Goal: Transaction & Acquisition: Purchase product/service

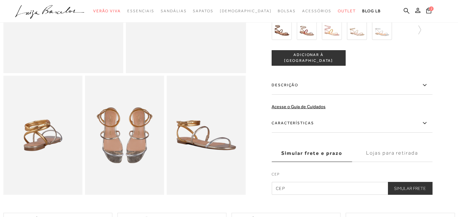
scroll to position [151, 0]
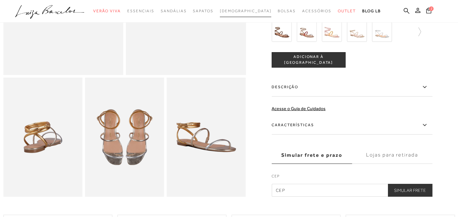
click at [245, 12] on span "[DEMOGRAPHIC_DATA]" at bounding box center [246, 11] width 52 height 5
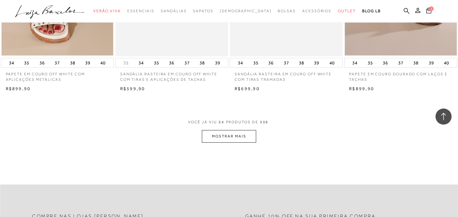
scroll to position [1230, 0]
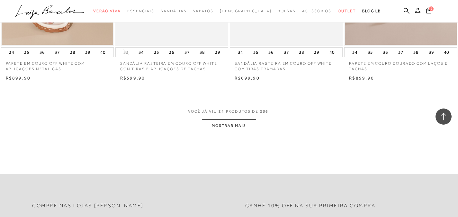
click at [241, 124] on button "MOSTRAR MAIS" at bounding box center [229, 125] width 54 height 13
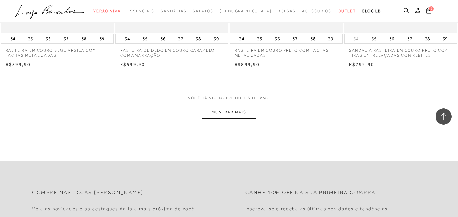
scroll to position [2522, 0]
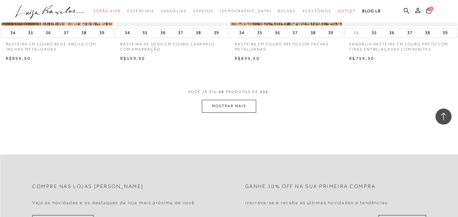
click at [237, 101] on button "MOSTRAR MAIS" at bounding box center [229, 106] width 54 height 13
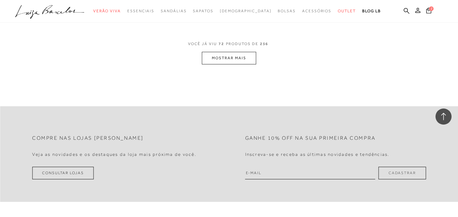
scroll to position [3839, 0]
click at [244, 57] on button "MOSTRAR MAIS" at bounding box center [229, 57] width 54 height 13
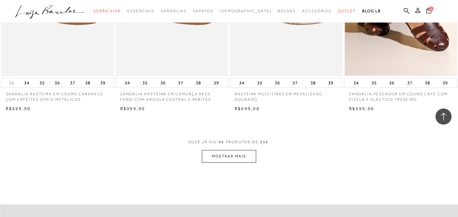
scroll to position [5019, 0]
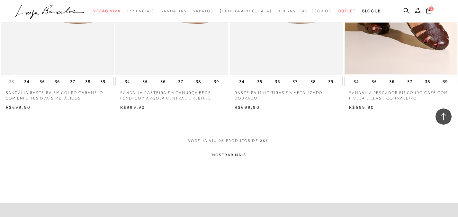
click at [246, 156] on button "MOSTRAR MAIS" at bounding box center [229, 155] width 54 height 13
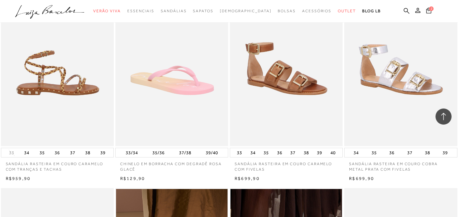
scroll to position [5581, 0]
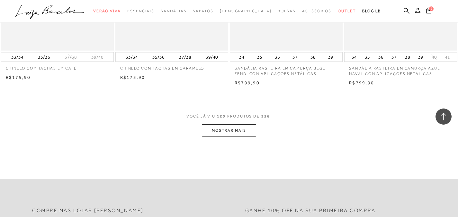
click at [249, 133] on button "MOSTRAR MAIS" at bounding box center [229, 130] width 54 height 13
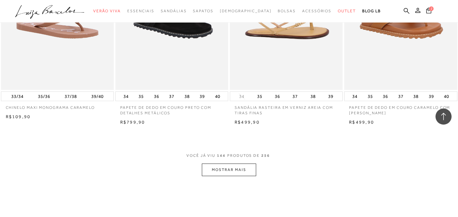
scroll to position [7575, 0]
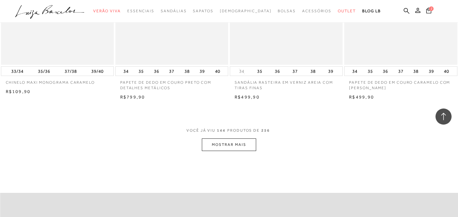
click at [232, 142] on button "MOSTRAR MAIS" at bounding box center [229, 144] width 54 height 13
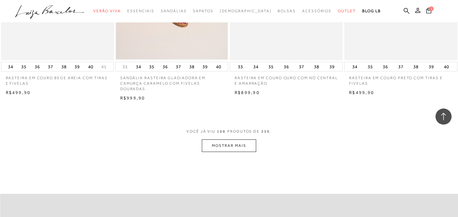
scroll to position [8862, 0]
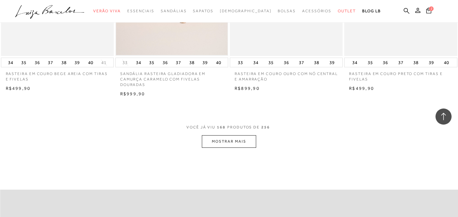
click at [238, 140] on button "MOSTRAR MAIS" at bounding box center [229, 141] width 54 height 13
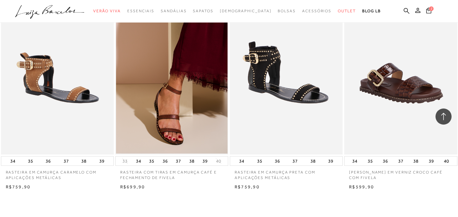
scroll to position [10049, 0]
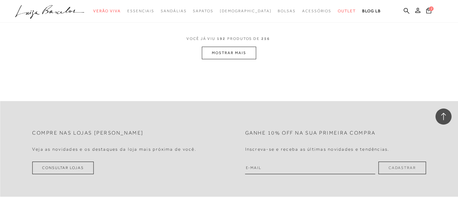
click at [222, 51] on button "MOSTRAR MAIS" at bounding box center [229, 53] width 54 height 13
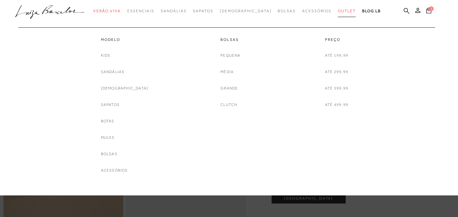
click at [338, 10] on span "Outlet" at bounding box center [347, 11] width 18 height 5
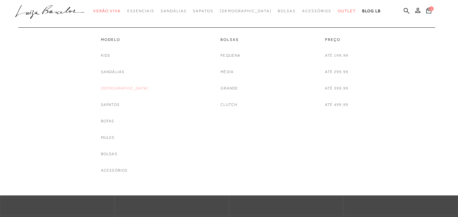
click at [122, 88] on link "[DEMOGRAPHIC_DATA]" at bounding box center [125, 88] width 48 height 7
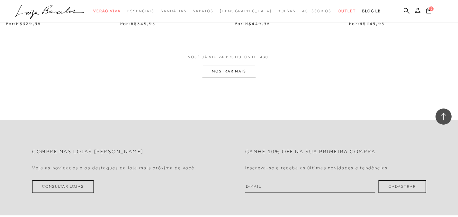
scroll to position [1320, 0]
click at [224, 74] on button "MOSTRAR MAIS" at bounding box center [229, 70] width 54 height 13
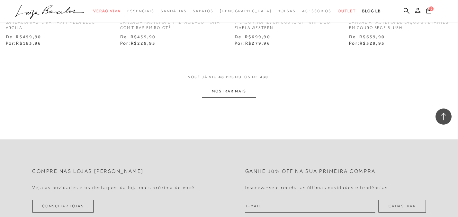
scroll to position [2624, 0]
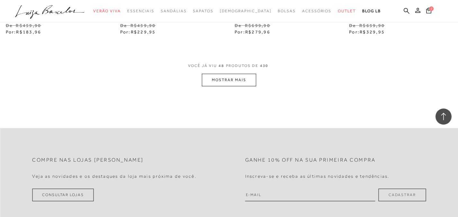
click at [238, 84] on button "MOSTRAR MAIS" at bounding box center [229, 80] width 54 height 13
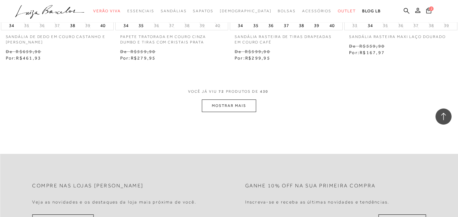
scroll to position [3916, 0]
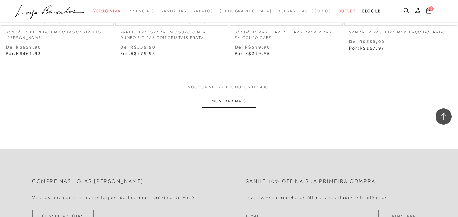
click at [233, 105] on button "MOSTRAR MAIS" at bounding box center [229, 101] width 54 height 13
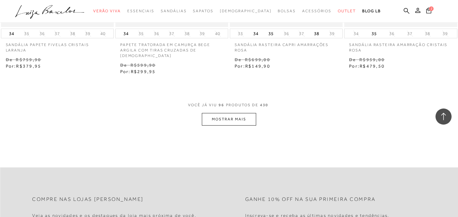
scroll to position [5218, 0]
click at [236, 116] on button "MOSTRAR MAIS" at bounding box center [229, 118] width 54 height 13
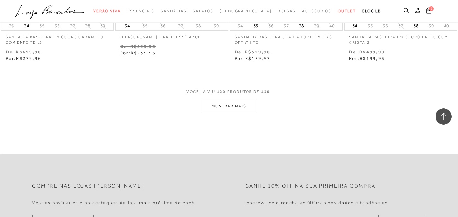
scroll to position [6544, 0]
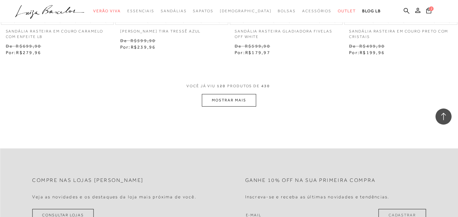
click at [231, 97] on button "MOSTRAR MAIS" at bounding box center [229, 100] width 54 height 13
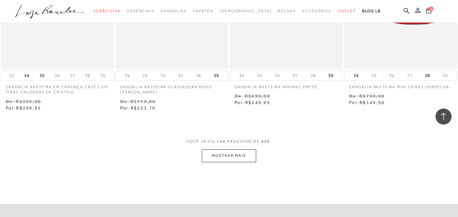
scroll to position [7804, 0]
click at [240, 149] on button "MOSTRAR MAIS" at bounding box center [229, 154] width 54 height 13
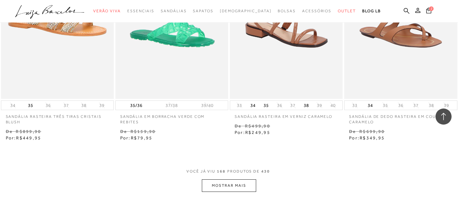
scroll to position [9112, 0]
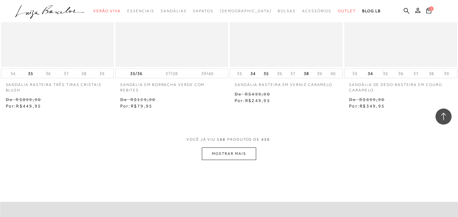
click at [241, 147] on button "MOSTRAR MAIS" at bounding box center [229, 153] width 54 height 13
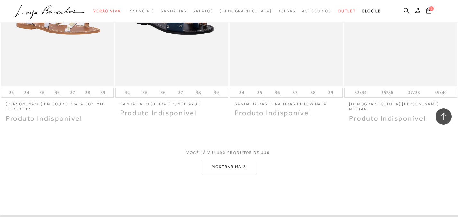
scroll to position [10400, 0]
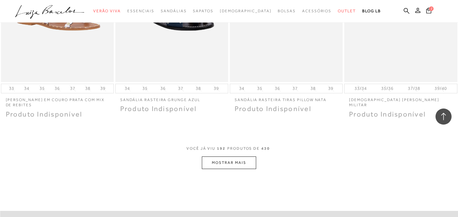
click at [235, 157] on button "MOSTRAR MAIS" at bounding box center [229, 162] width 54 height 13
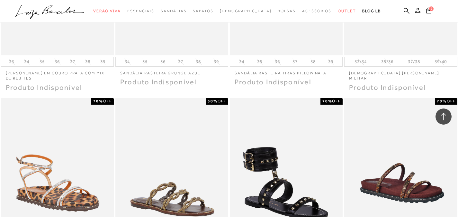
scroll to position [10380, 0]
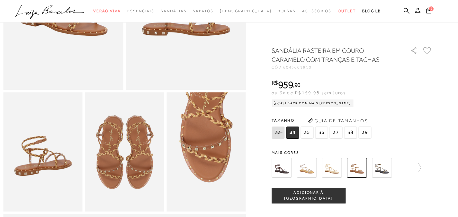
scroll to position [136, 0]
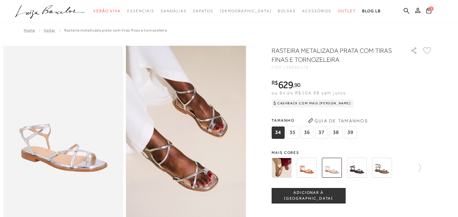
click at [307, 171] on img at bounding box center [307, 168] width 20 height 20
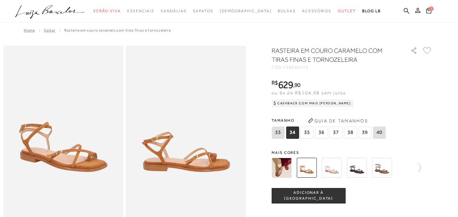
click at [386, 167] on img at bounding box center [382, 168] width 20 height 20
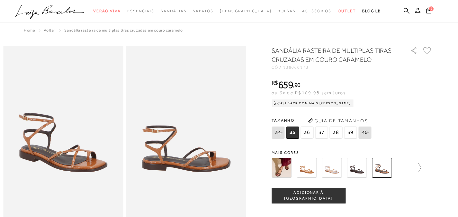
click at [421, 168] on icon at bounding box center [416, 167] width 9 height 9
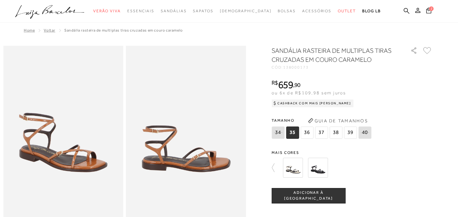
click at [277, 166] on icon at bounding box center [276, 167] width 9 height 9
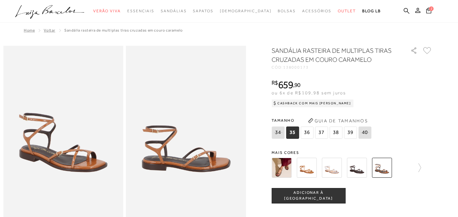
click at [388, 168] on img at bounding box center [382, 168] width 20 height 20
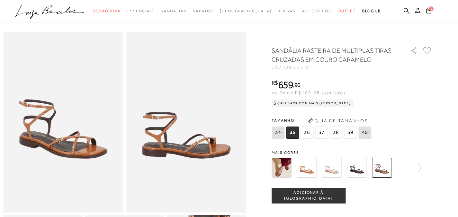
scroll to position [14, 0]
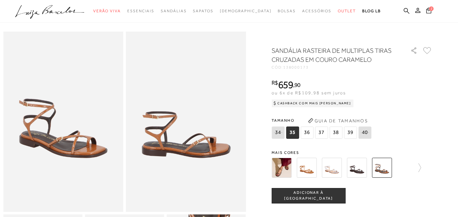
click at [386, 167] on img at bounding box center [382, 168] width 20 height 20
click at [316, 167] on img at bounding box center [307, 168] width 20 height 20
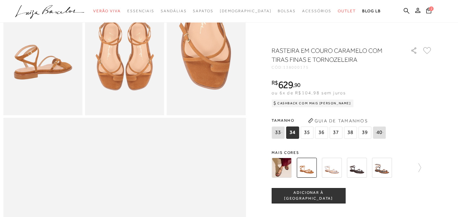
scroll to position [232, 0]
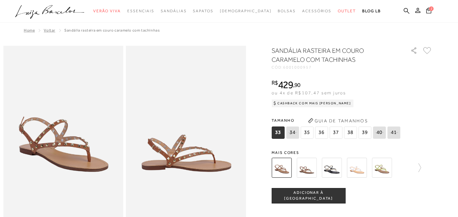
click at [386, 169] on img at bounding box center [382, 168] width 20 height 20
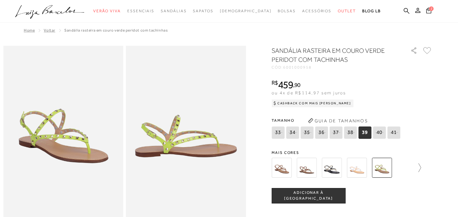
click at [420, 167] on icon at bounding box center [416, 167] width 9 height 9
click at [373, 168] on img at bounding box center [368, 168] width 20 height 20
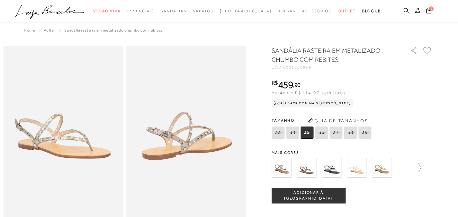
click at [421, 168] on icon at bounding box center [416, 167] width 9 height 9
click at [389, 168] on img at bounding box center [393, 168] width 20 height 20
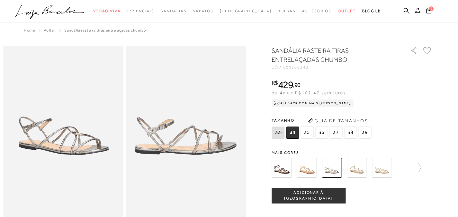
click at [380, 170] on img at bounding box center [382, 168] width 20 height 20
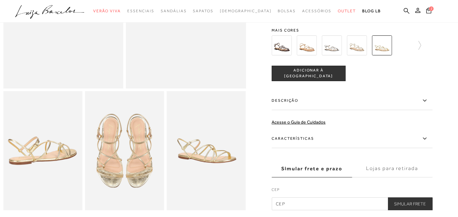
scroll to position [142, 0]
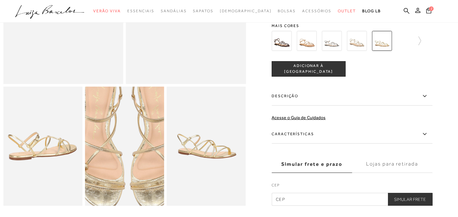
click at [122, 161] on img at bounding box center [127, 136] width 158 height 238
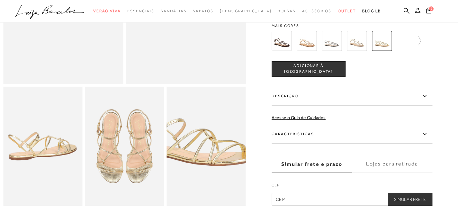
click at [217, 156] on img at bounding box center [198, 142] width 158 height 238
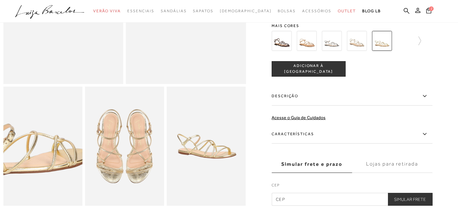
click at [62, 145] on img at bounding box center [22, 152] width 158 height 238
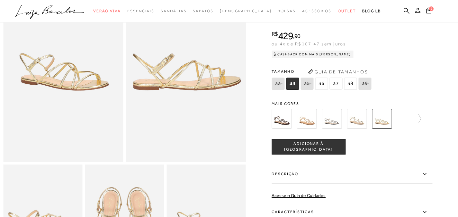
scroll to position [59, 0]
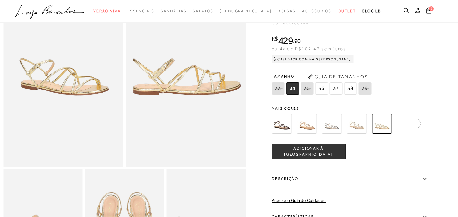
click at [334, 95] on span "37" at bounding box center [336, 88] width 13 height 12
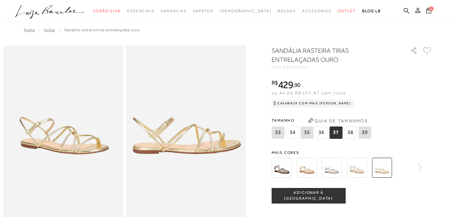
scroll to position [0, 0]
click at [431, 11] on span "2" at bounding box center [431, 8] width 5 height 5
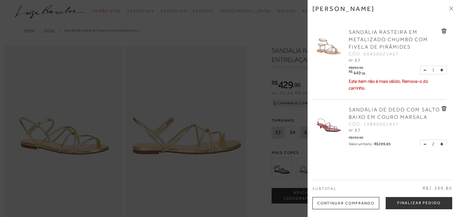
click at [443, 30] on icon at bounding box center [444, 31] width 5 height 5
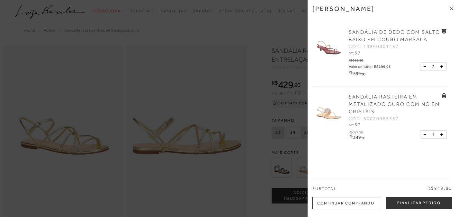
click at [427, 69] on button at bounding box center [426, 67] width 5 height 6
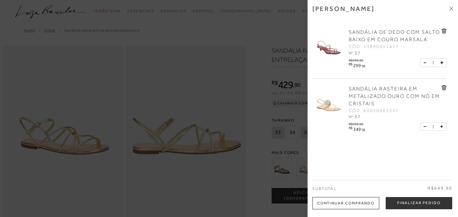
click at [373, 33] on span "SANDÁLIA DE DEDO COM SALTO BAIXO EM COURO MARSALA" at bounding box center [394, 35] width 91 height 13
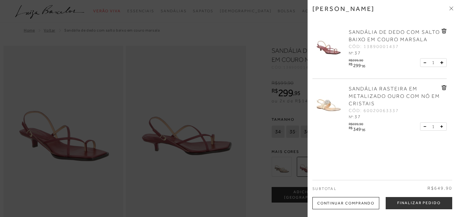
click at [252, 60] on div at bounding box center [229, 108] width 458 height 217
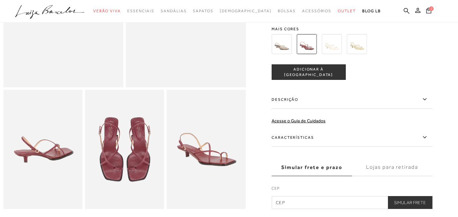
scroll to position [140, 0]
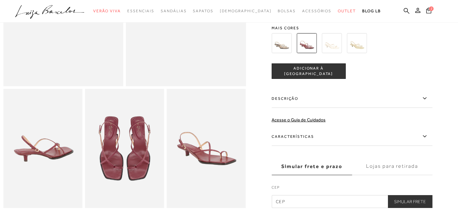
click at [362, 52] on img at bounding box center [357, 43] width 20 height 20
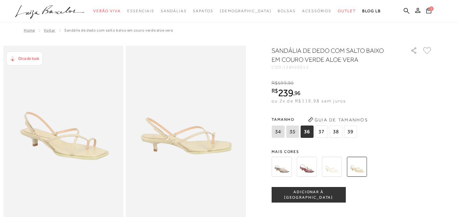
click at [286, 166] on img at bounding box center [282, 167] width 20 height 20
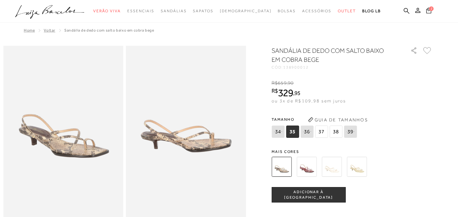
click at [430, 9] on span "2" at bounding box center [431, 8] width 5 height 5
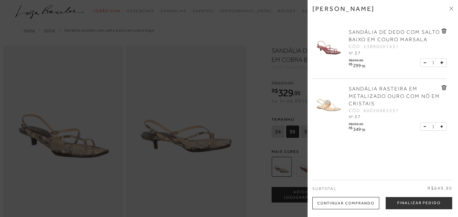
click at [443, 31] on icon at bounding box center [443, 31] width 1 height 3
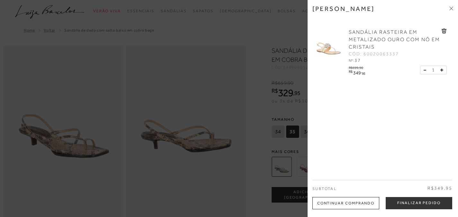
click at [364, 35] on span "SANDÁLIA RASTEIRA EM METALIZADO OURO COM NÓ EM CRISTAIS" at bounding box center [394, 39] width 91 height 21
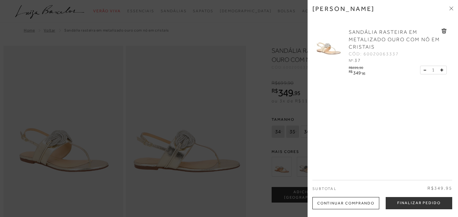
click at [134, 143] on div at bounding box center [229, 108] width 458 height 217
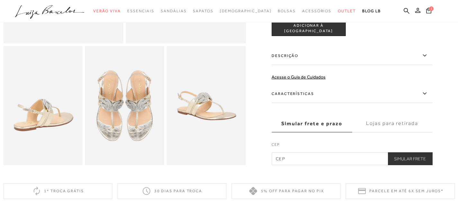
scroll to position [186, 0]
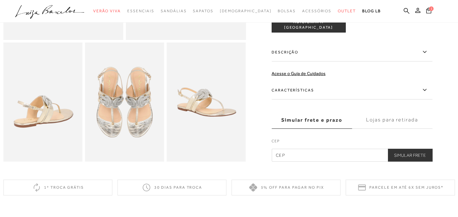
click at [139, 118] on img at bounding box center [124, 101] width 79 height 119
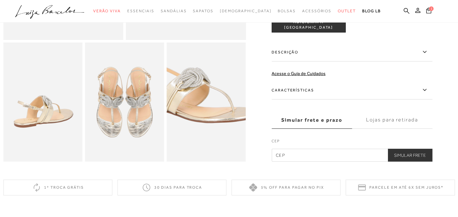
click at [216, 115] on img at bounding box center [198, 94] width 158 height 238
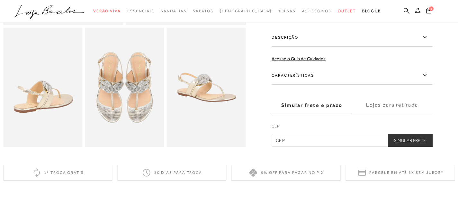
scroll to position [0, 0]
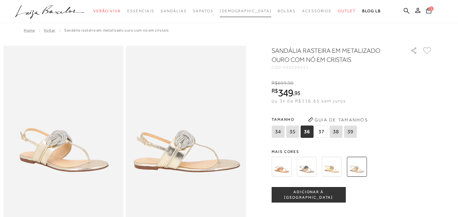
click at [241, 9] on span "[DEMOGRAPHIC_DATA]" at bounding box center [246, 11] width 52 height 5
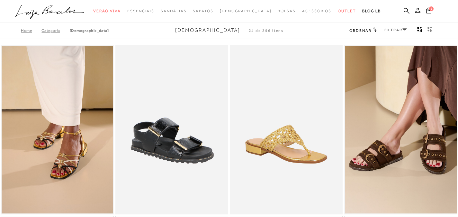
click at [382, 29] on div "Ordenar Ordenar por Padrão Lançamentos Estoque Menor preço" at bounding box center [392, 30] width 86 height 8
click at [387, 29] on link "FILTRAR" at bounding box center [396, 30] width 23 height 5
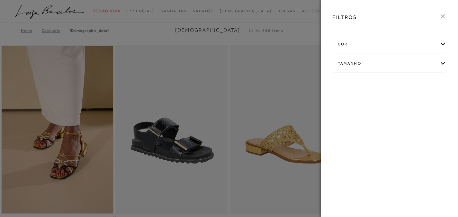
click at [357, 65] on div "Tamanho" at bounding box center [390, 63] width 114 height 17
click at [363, 104] on label "37" at bounding box center [363, 102] width 15 height 14
click at [361, 104] on input "37" at bounding box center [358, 102] width 6 height 6
checkbox input "true"
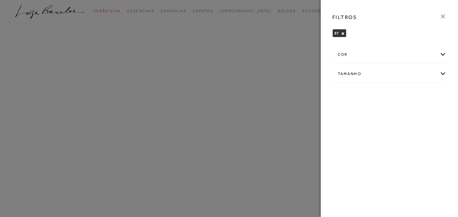
click at [363, 50] on div "cor" at bounding box center [390, 54] width 114 height 17
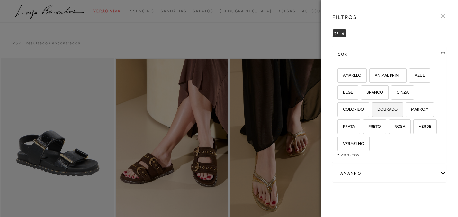
click at [391, 108] on span "DOURADO" at bounding box center [385, 109] width 25 height 5
click at [377, 108] on input "DOURADO" at bounding box center [374, 110] width 6 height 6
checkbox input "true"
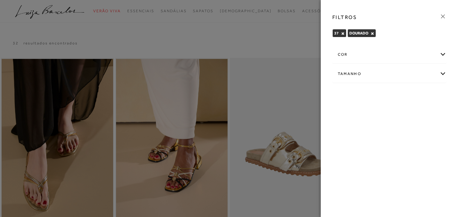
click at [370, 174] on div "FILTROS 37 × DOURADO × Limpar todos os refinamentos cor -" at bounding box center [390, 108] width 138 height 217
click at [290, 41] on div at bounding box center [229, 108] width 458 height 217
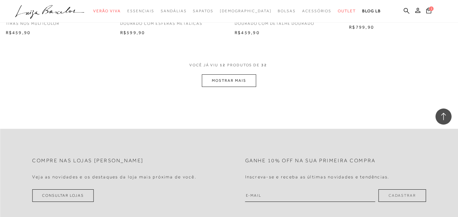
scroll to position [650, 0]
click at [249, 76] on button "MOSTRAR MAIS" at bounding box center [229, 79] width 54 height 13
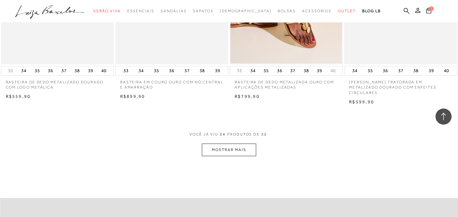
scroll to position [1223, 0]
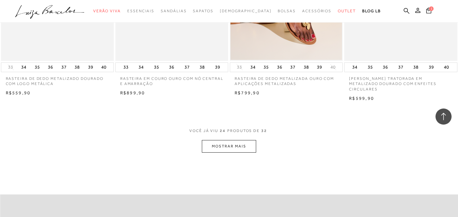
click at [250, 144] on button "MOSTRAR MAIS" at bounding box center [229, 146] width 54 height 13
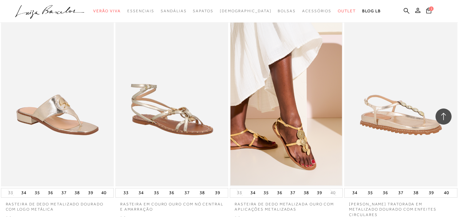
scroll to position [1106, 0]
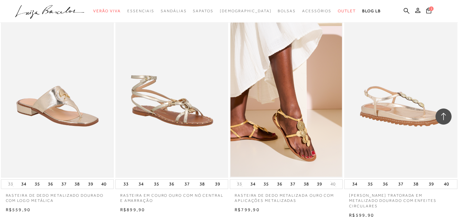
click at [71, 110] on img at bounding box center [58, 92] width 112 height 167
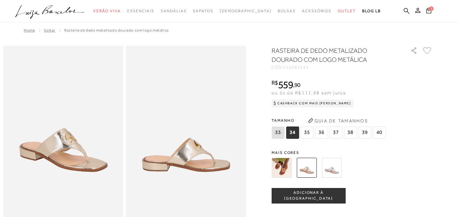
click at [287, 169] on img at bounding box center [282, 168] width 20 height 20
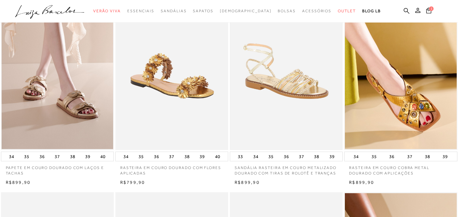
click at [275, 93] on img at bounding box center [287, 65] width 112 height 167
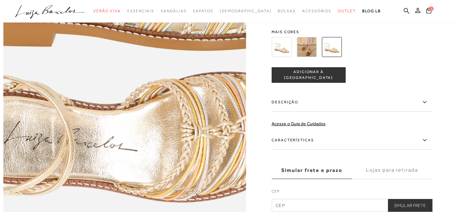
scroll to position [507, 0]
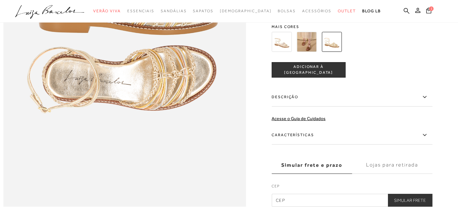
click at [313, 52] on img at bounding box center [307, 42] width 20 height 20
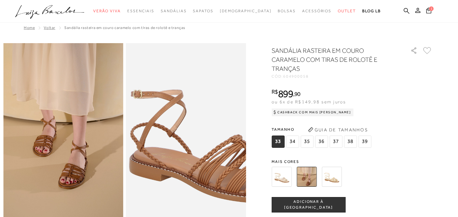
scroll to position [1, 0]
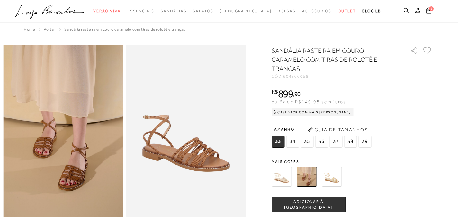
click at [337, 176] on img at bounding box center [332, 177] width 20 height 20
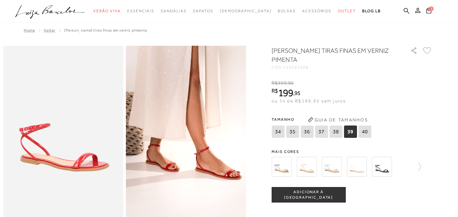
click at [306, 171] on img at bounding box center [307, 167] width 20 height 20
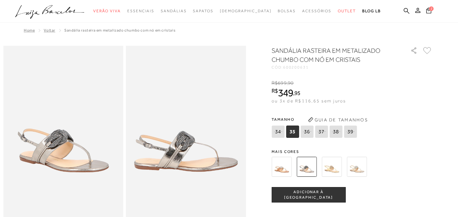
click at [333, 169] on img at bounding box center [332, 167] width 20 height 20
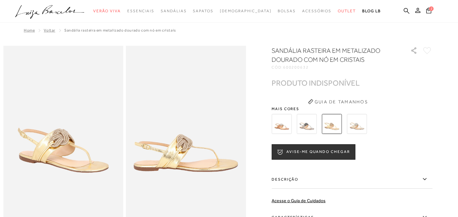
click at [355, 126] on img at bounding box center [357, 124] width 20 height 20
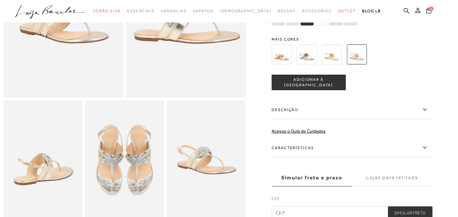
scroll to position [128, 0]
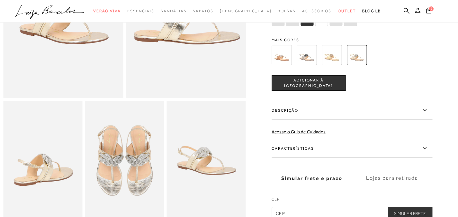
click at [324, 26] on span "37" at bounding box center [321, 20] width 13 height 12
click at [325, 88] on span "ADICIONAR À [GEOGRAPHIC_DATA]" at bounding box center [308, 82] width 73 height 11
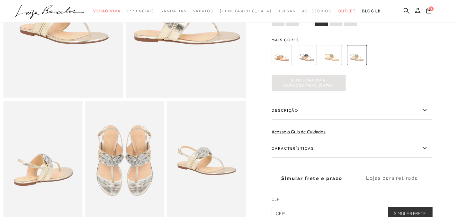
scroll to position [0, 0]
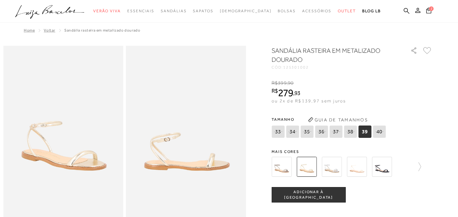
click at [340, 132] on icon at bounding box center [335, 131] width 9 height 8
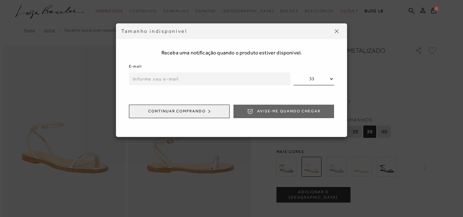
click at [340, 25] on div "Tamanho indisponível" at bounding box center [231, 30] width 231 height 15
click at [336, 32] on img at bounding box center [337, 31] width 4 height 4
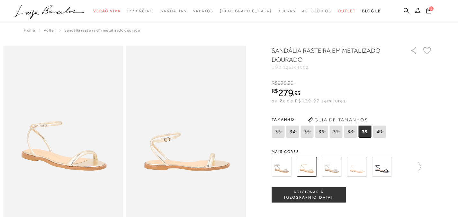
click at [334, 166] on img at bounding box center [332, 167] width 20 height 20
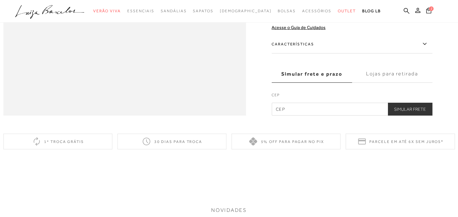
scroll to position [602, 0]
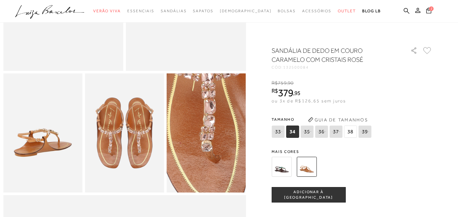
scroll to position [155, 0]
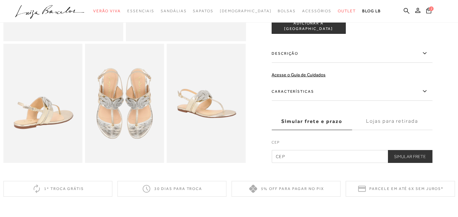
scroll to position [186, 0]
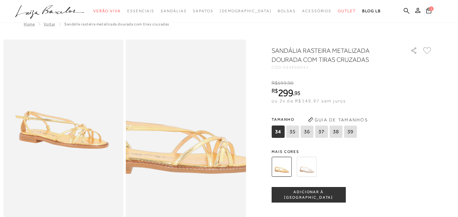
scroll to position [6, 0]
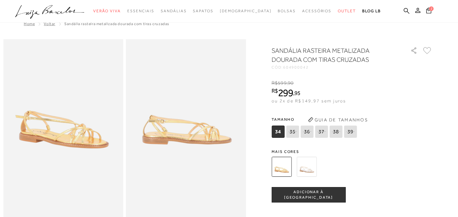
click at [311, 167] on img at bounding box center [307, 167] width 20 height 20
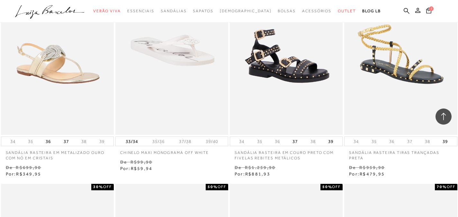
scroll to position [7299, 0]
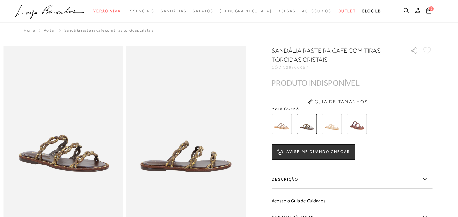
click at [337, 126] on img at bounding box center [332, 124] width 20 height 20
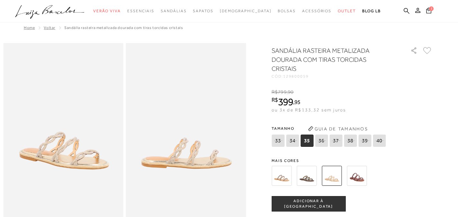
click at [284, 177] on img at bounding box center [282, 176] width 20 height 20
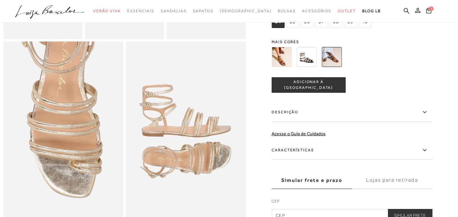
scroll to position [321, 0]
